Goal: Task Accomplishment & Management: Complete application form

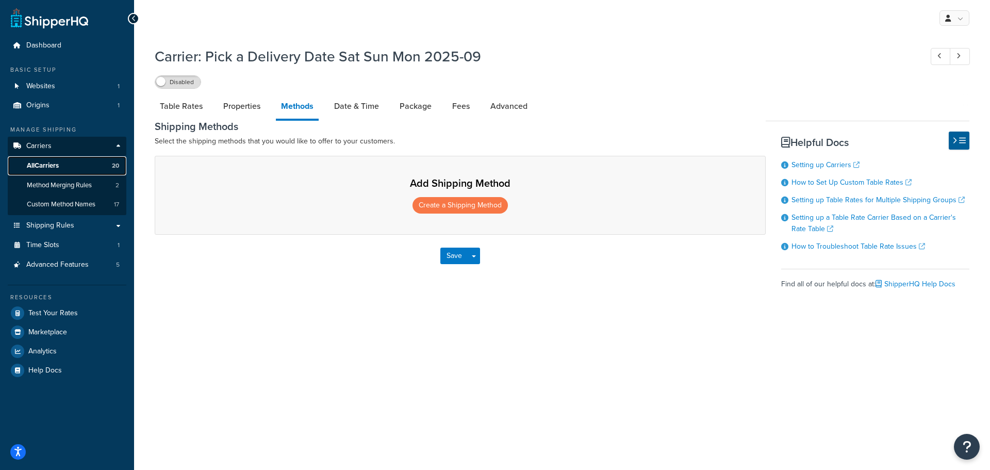
click at [53, 165] on span "All Carriers" at bounding box center [43, 165] width 32 height 9
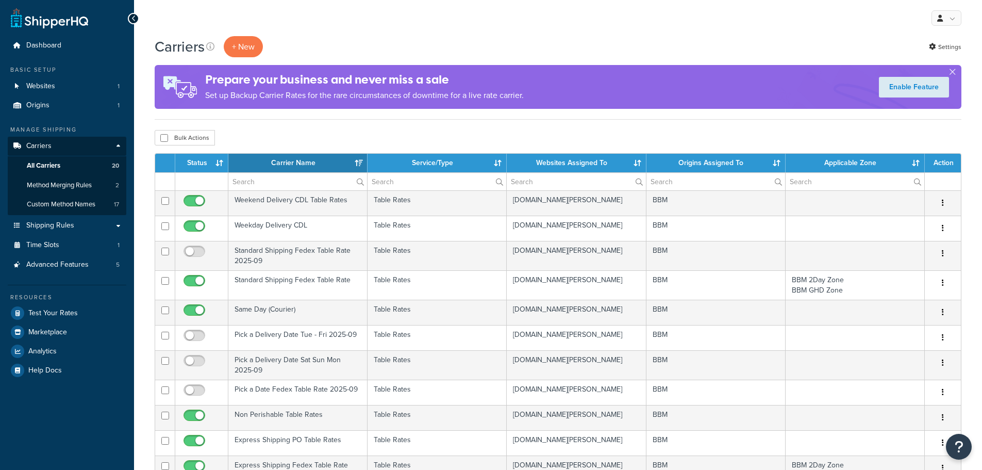
select select "15"
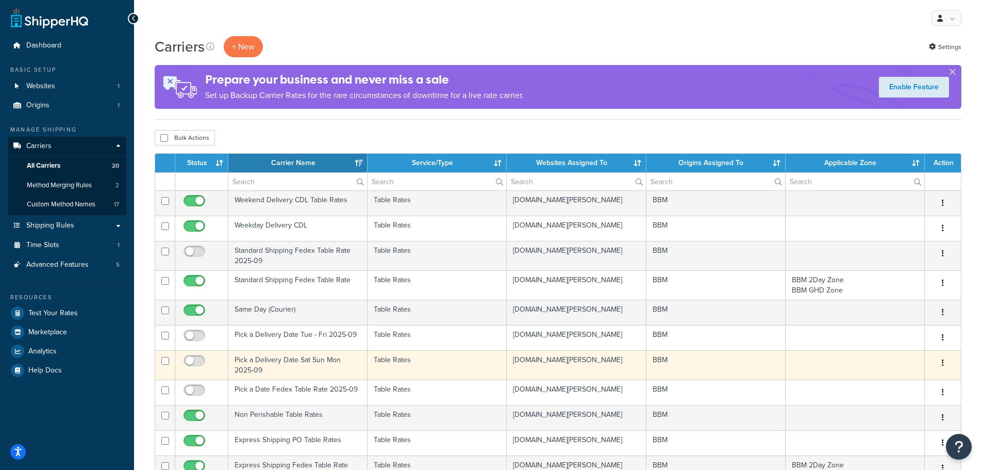
click at [256, 362] on td "Pick a Delivery Date Sat Sun Mon 2025-09" at bounding box center [297, 364] width 139 height 29
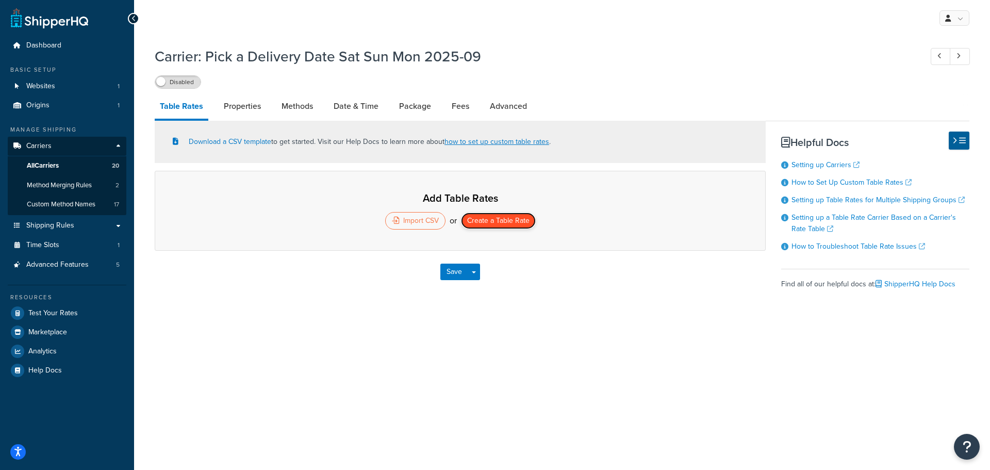
click at [498, 222] on button "Create a Table Rate" at bounding box center [498, 220] width 75 height 16
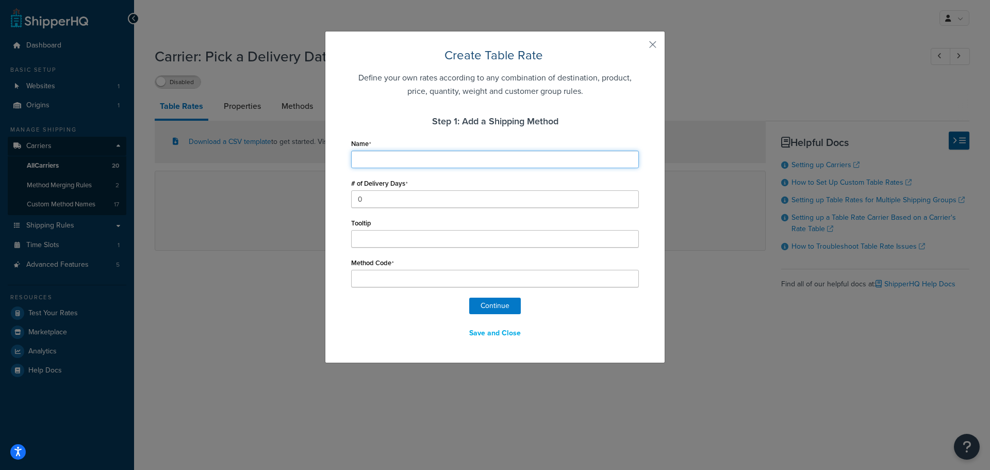
click at [386, 152] on input "Name" at bounding box center [495, 160] width 288 height 18
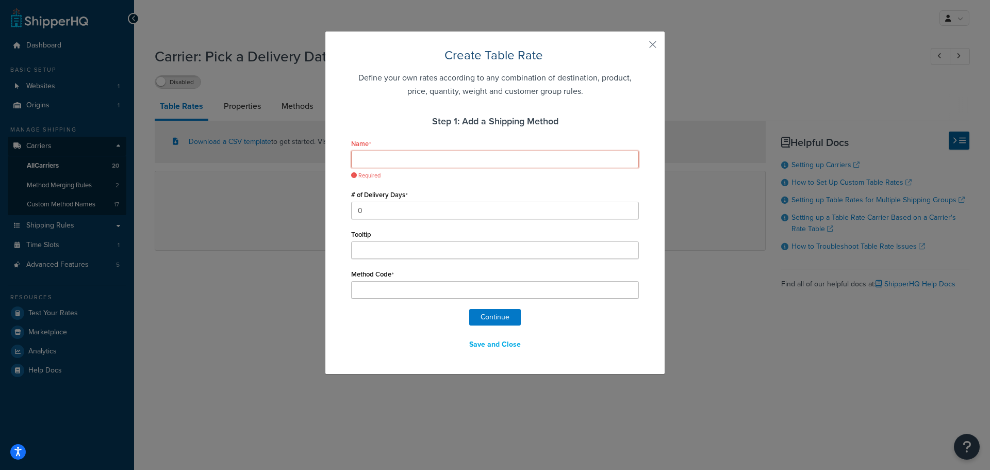
click at [388, 152] on input "Name" at bounding box center [495, 160] width 288 height 18
type input "S"
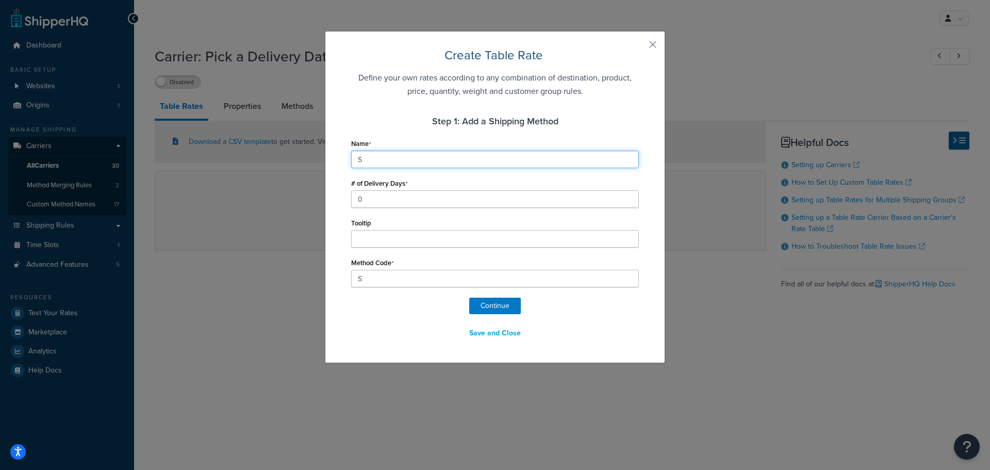
type input "Sa"
type input "Sat"
type input "Sat/"
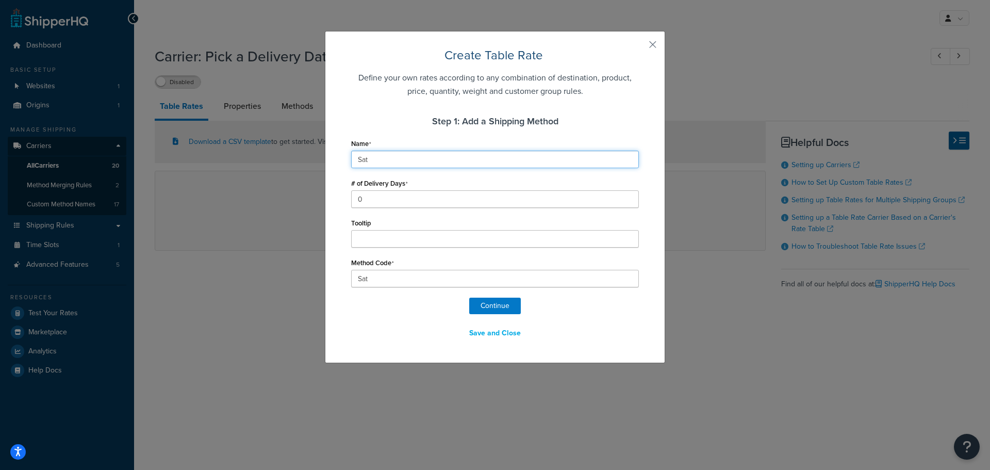
type input "Sat/"
type input "Sat/S"
type input "Sat/Su"
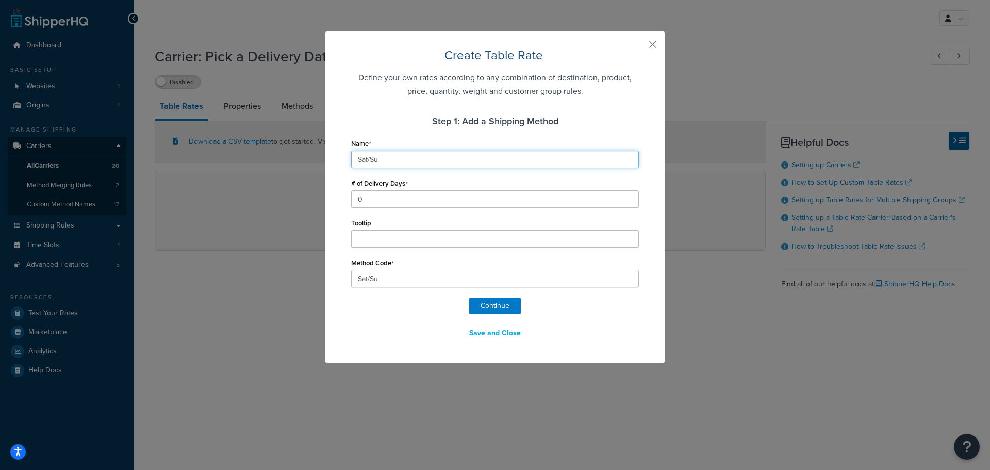
type input "Sat/Sun"
type input "Sat/Sun?"
type input "Sat/Sun"
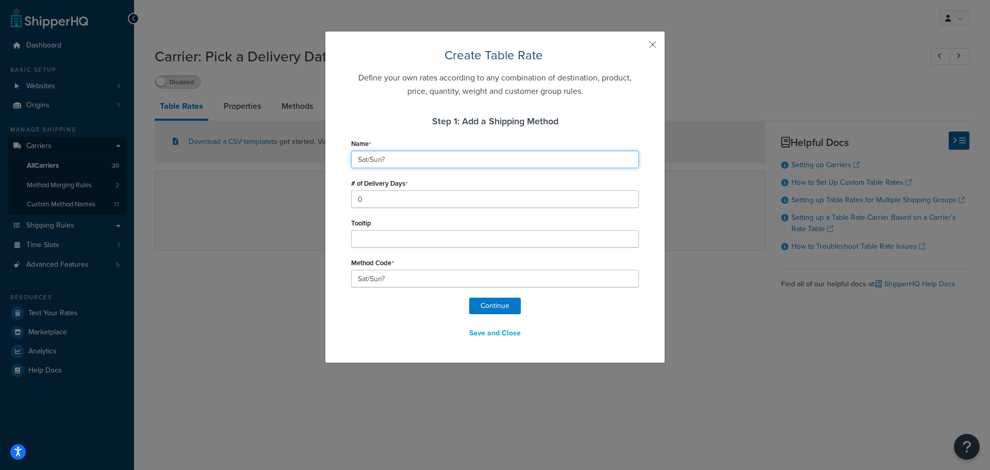
type input "Sat/Sun"
type input "Sat/Sun/"
type input "Sat/Sun/M"
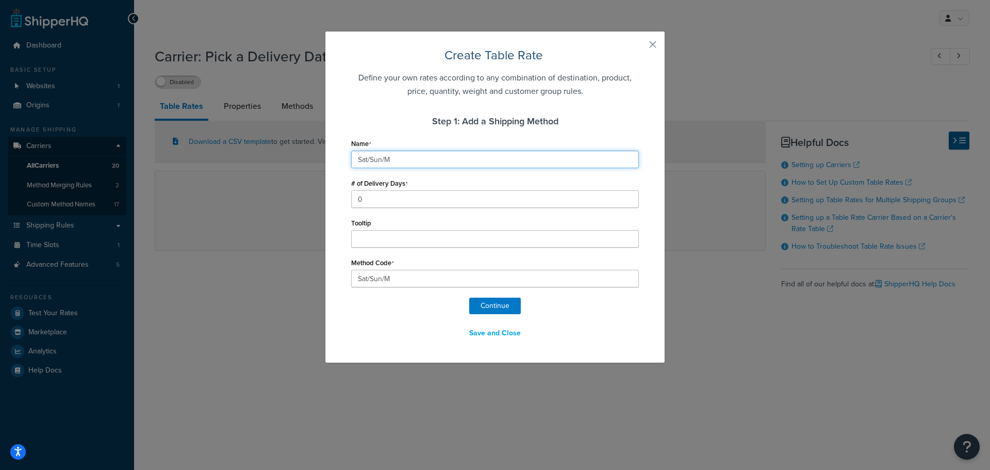
type input "Sat/Sun/Mo"
type input "Sat/Sun/Mon"
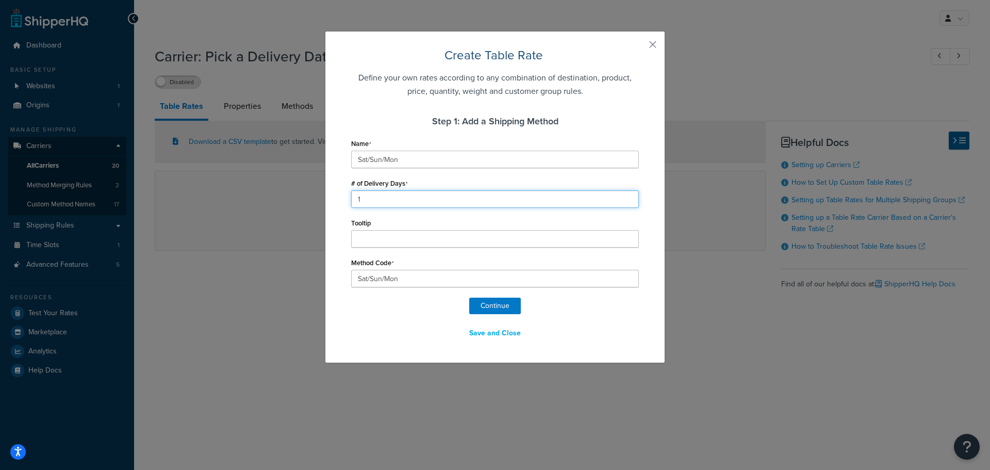
type input "1"
drag, startPoint x: 406, startPoint y: 281, endPoint x: 295, endPoint y: 275, distance: 111.5
click at [295, 276] on div "Create Table Rate Define your own rates according to any combination of destina…" at bounding box center [495, 235] width 990 height 470
type input "STANDARD_OVERNIGHT"
click at [477, 304] on button "Continue" at bounding box center [495, 305] width 52 height 16
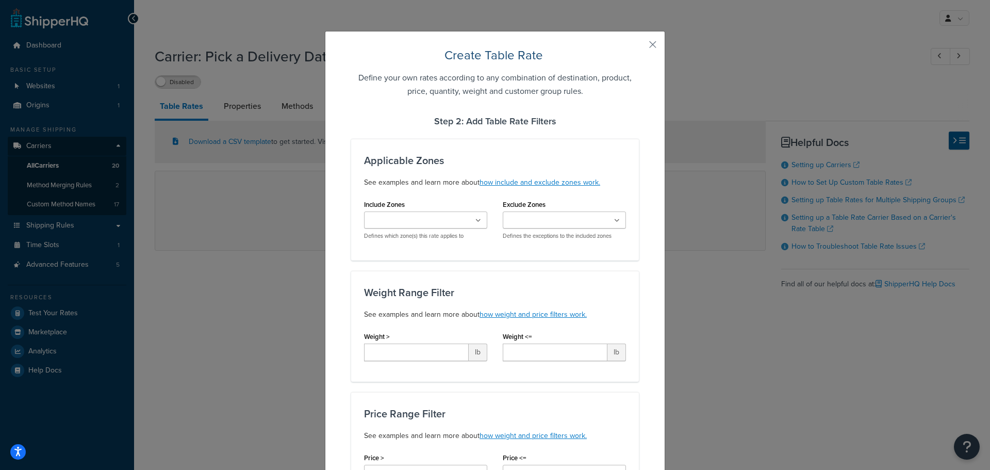
select select "182624"
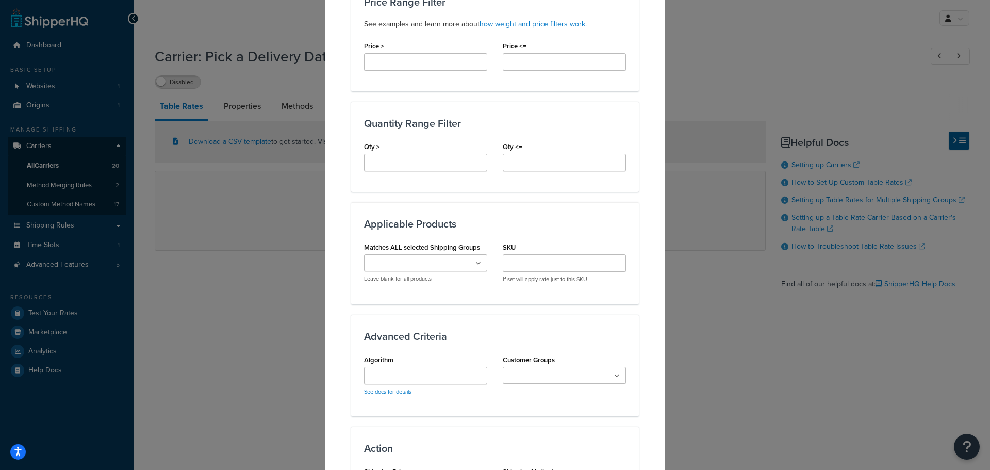
scroll to position [546, 0]
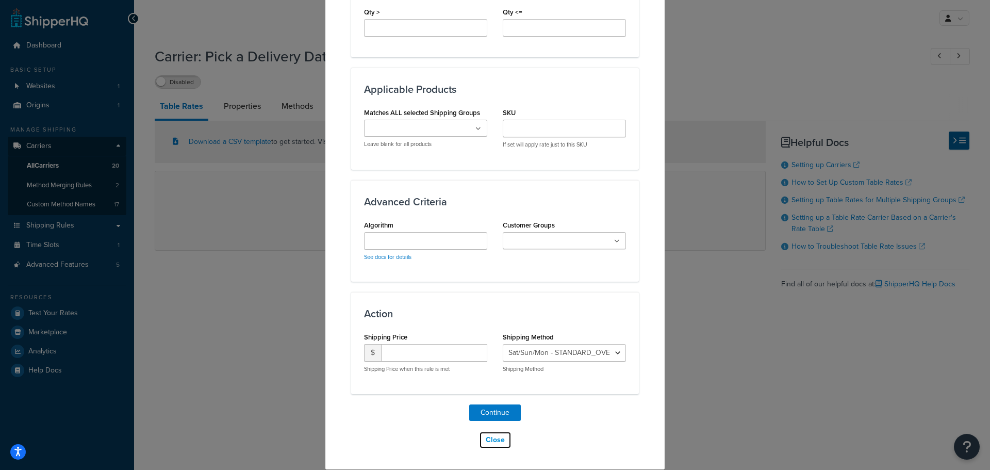
click at [494, 440] on button "Close" at bounding box center [495, 440] width 32 height 18
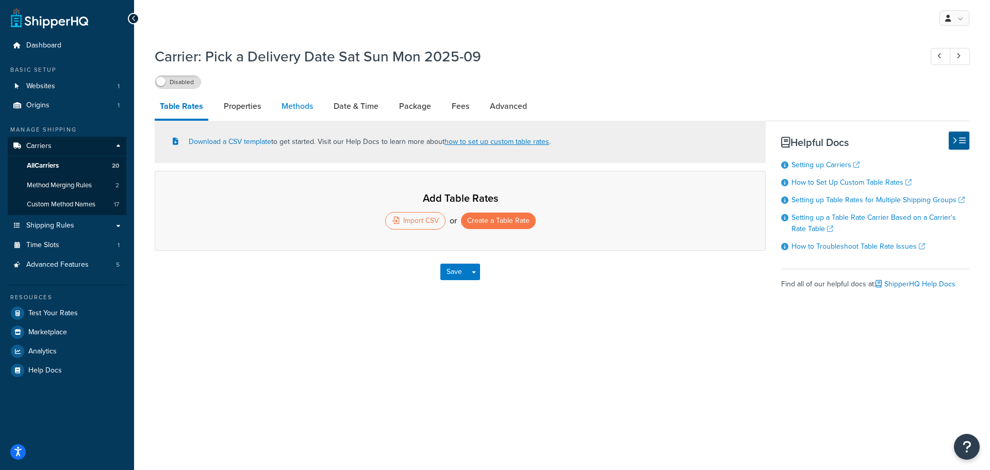
click at [308, 107] on link "Methods" at bounding box center [297, 106] width 42 height 25
select select "25"
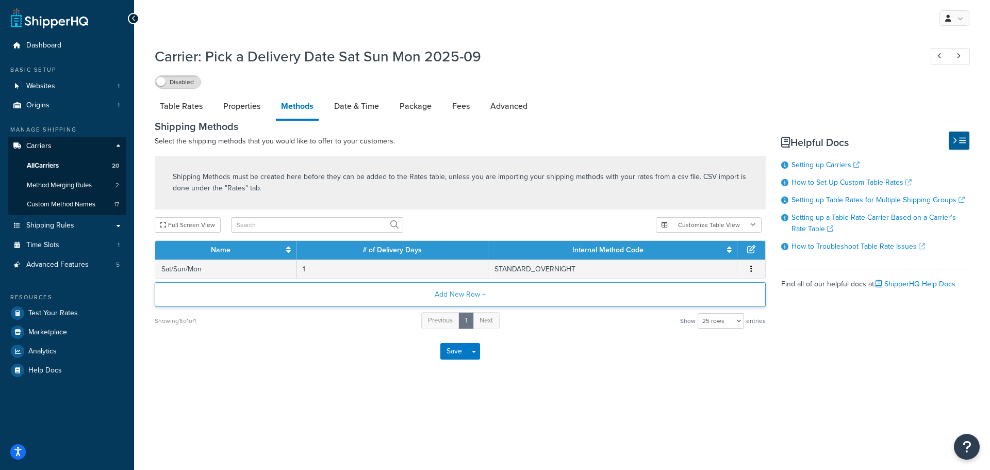
click at [450, 293] on button "Add New Row +" at bounding box center [460, 294] width 611 height 25
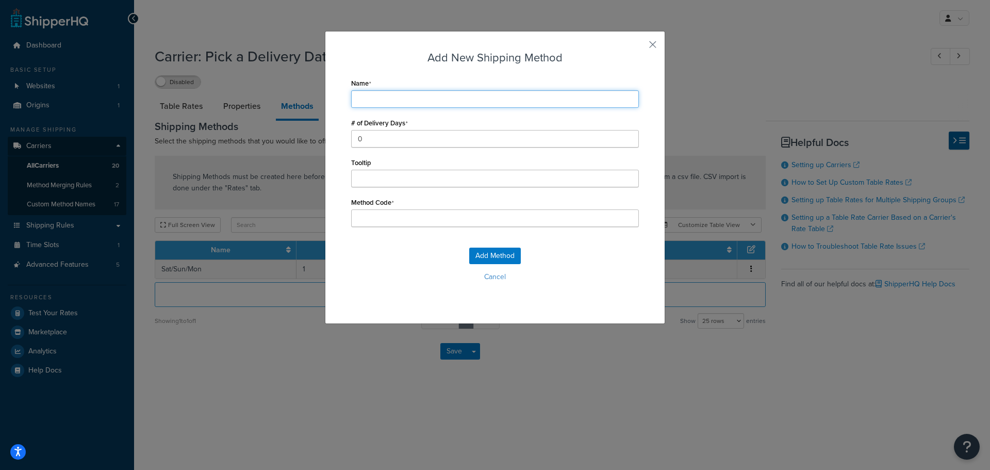
click at [388, 100] on input "Name" at bounding box center [495, 99] width 288 height 18
type input "S"
type input "Sa"
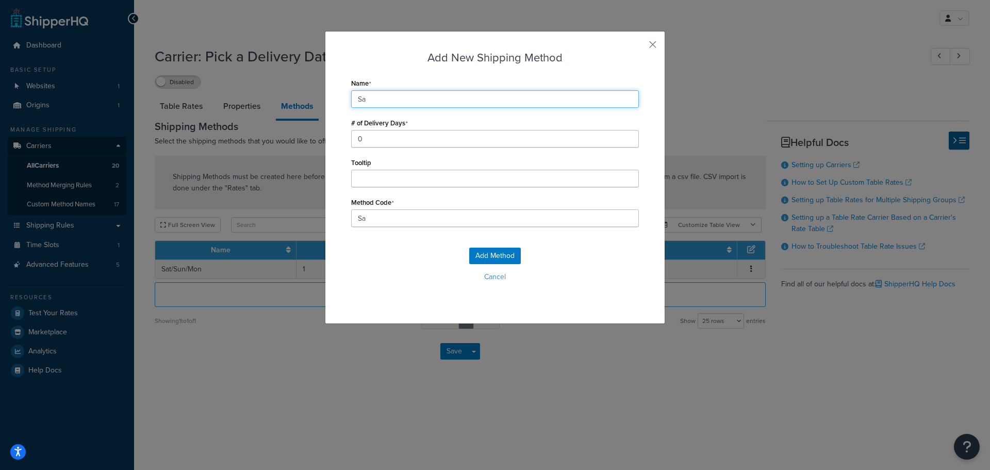
type input "Sat"
type input "Sat/"
type input "Sat/S"
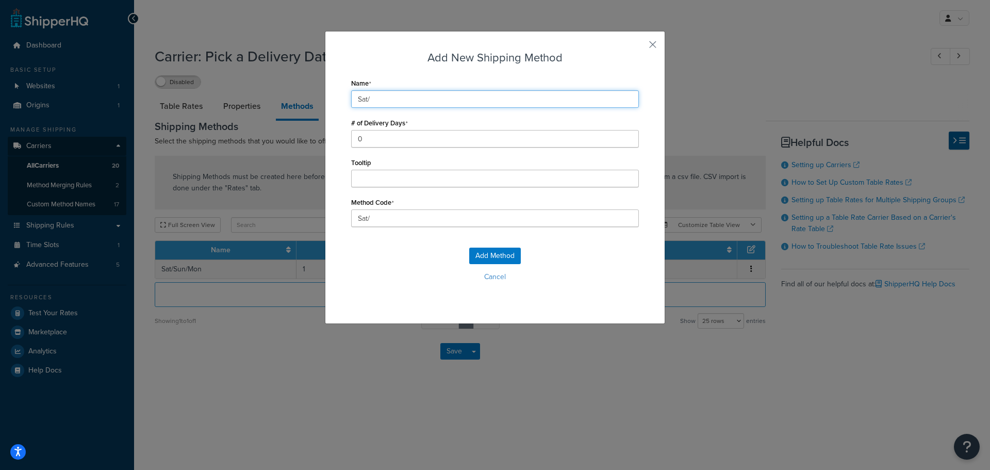
type input "Sat/S"
type input "Sat/Su"
type input "Sat/Sun"
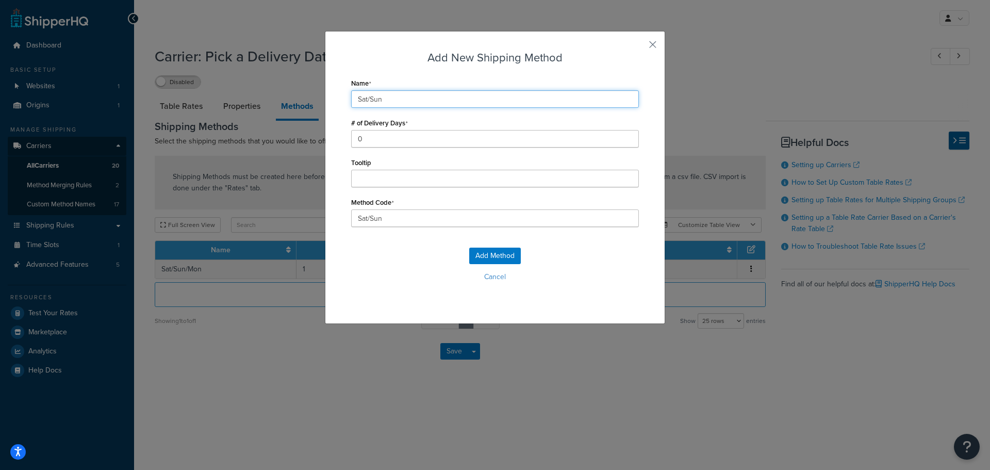
type input "Sat/Sun/"
type input "Sat/Sun/M"
type input "Sat/Sun/Mo"
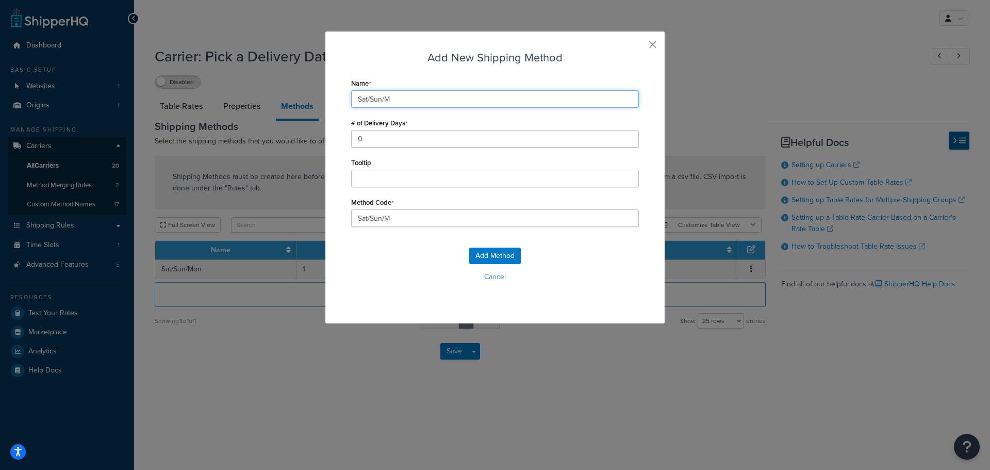
type input "Sat/Sun/Mo"
type input "Sat/Sun/Mon"
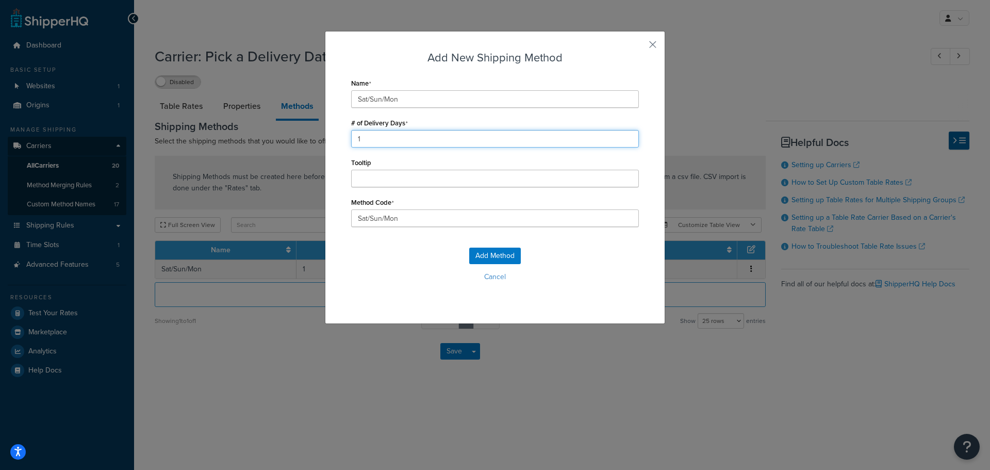
type input "1"
drag, startPoint x: 398, startPoint y: 215, endPoint x: 375, endPoint y: 216, distance: 22.7
click at [375, 217] on input "Sat/Sun/Mon" at bounding box center [495, 218] width 288 height 18
click at [410, 213] on input "Sat/Sun/Mon" at bounding box center [495, 218] width 288 height 18
click at [410, 214] on input "Sat/Sun/Mon" at bounding box center [495, 218] width 288 height 18
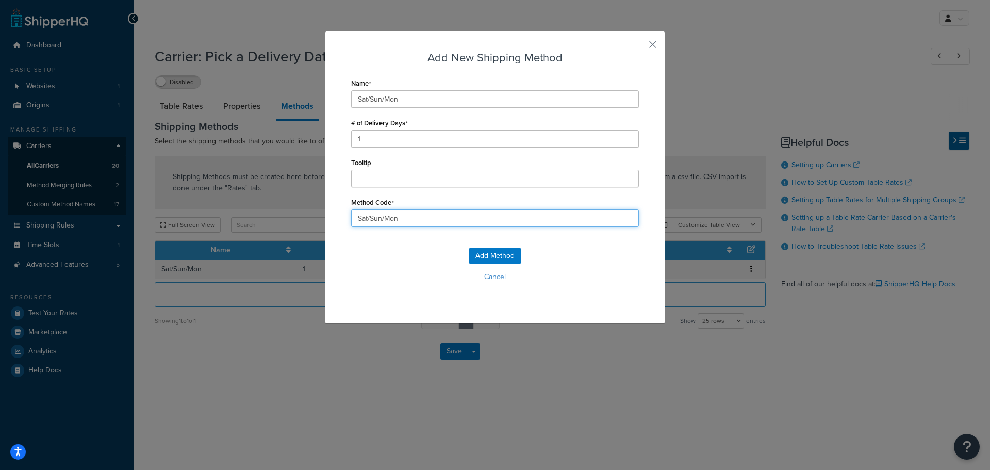
click at [410, 214] on input "Sat/Sun/Mon" at bounding box center [495, 218] width 288 height 18
type input "GROUND_HOME_DELIVERY"
